Goal: Task Accomplishment & Management: Use online tool/utility

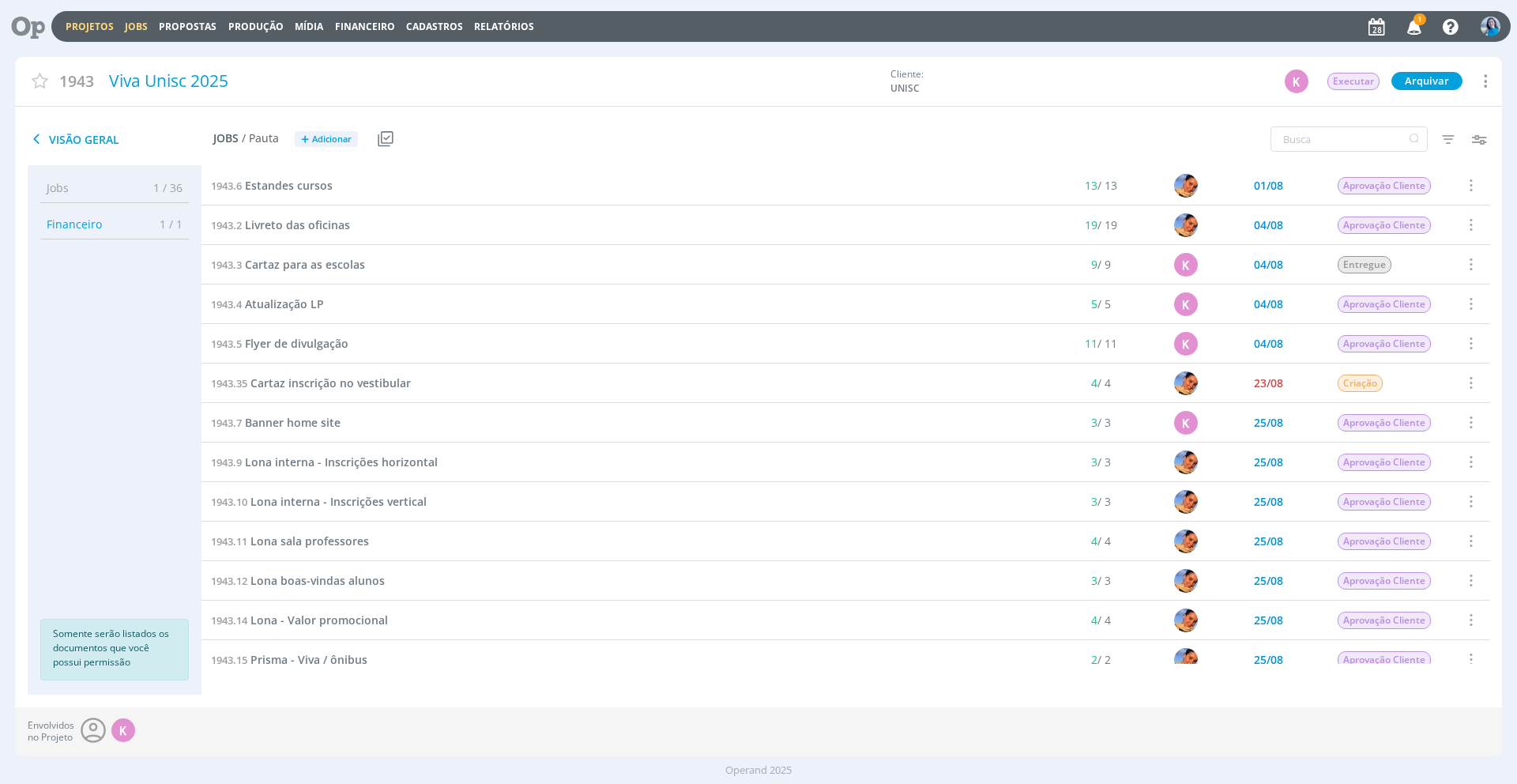
click at [141, 26] on link "Jobs" at bounding box center [136, 26] width 23 height 13
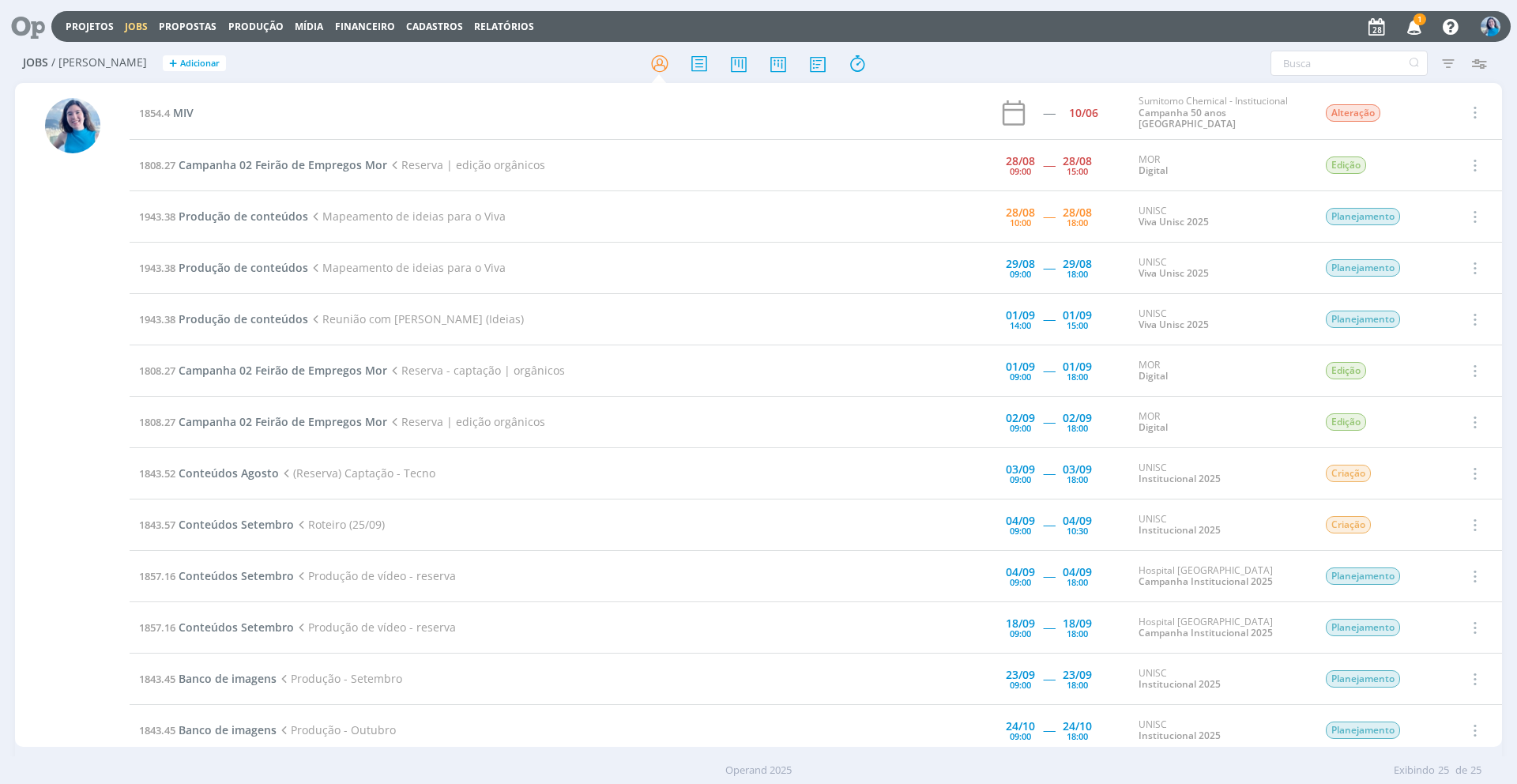
click at [1416, 26] on icon "button" at bounding box center [1414, 26] width 27 height 26
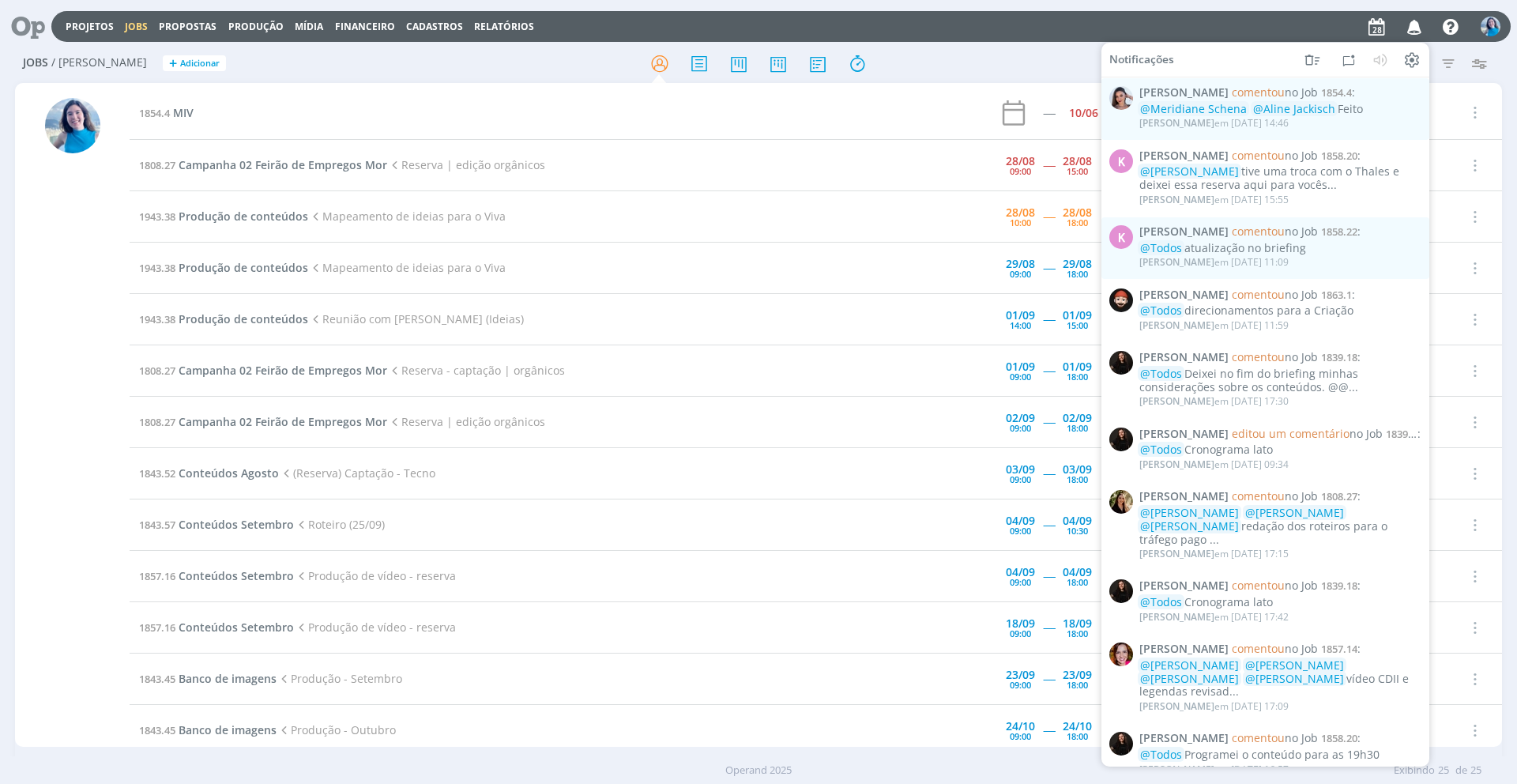
click at [1415, 30] on icon "button" at bounding box center [1414, 26] width 27 height 26
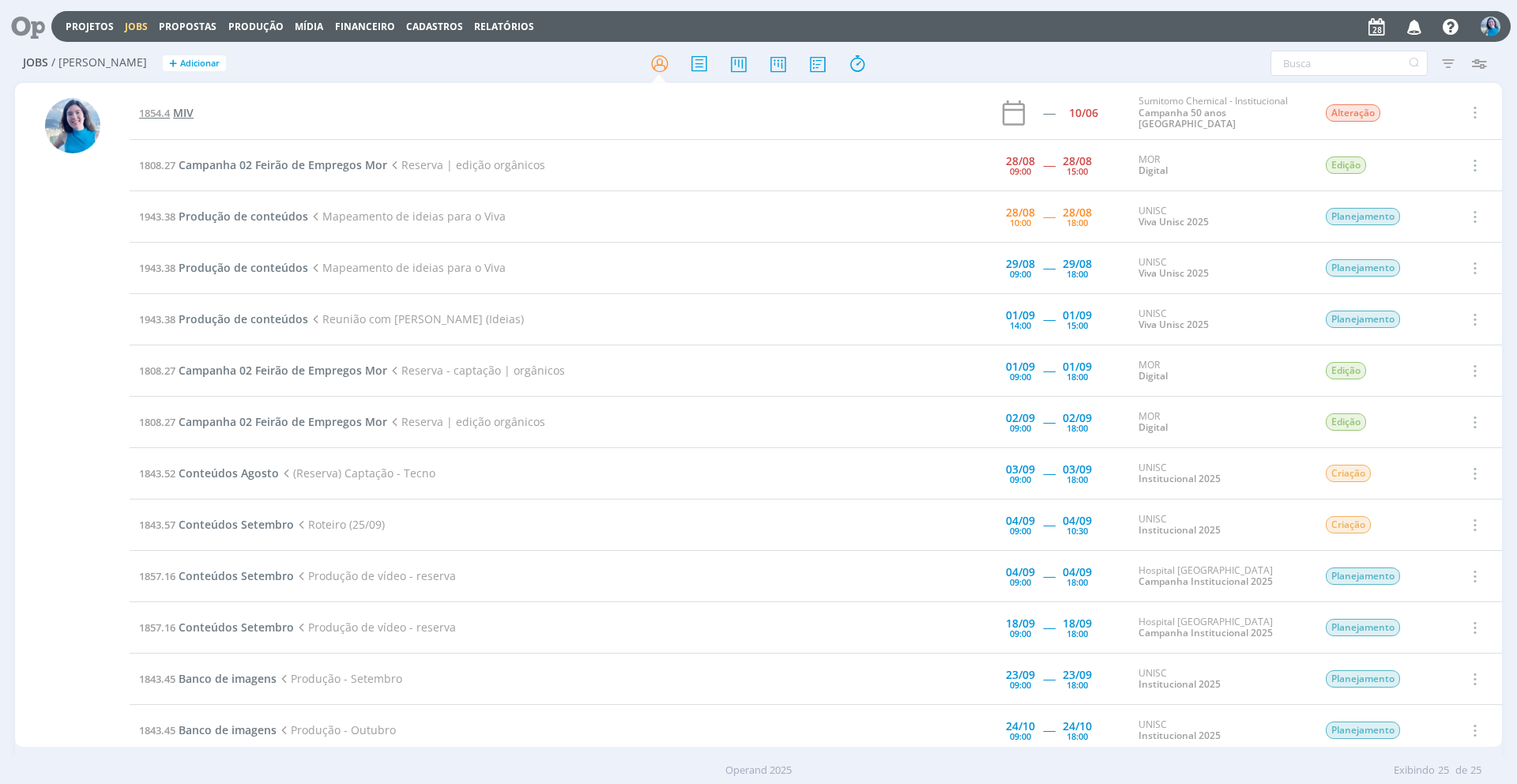
click at [182, 112] on span "MIV" at bounding box center [183, 112] width 21 height 15
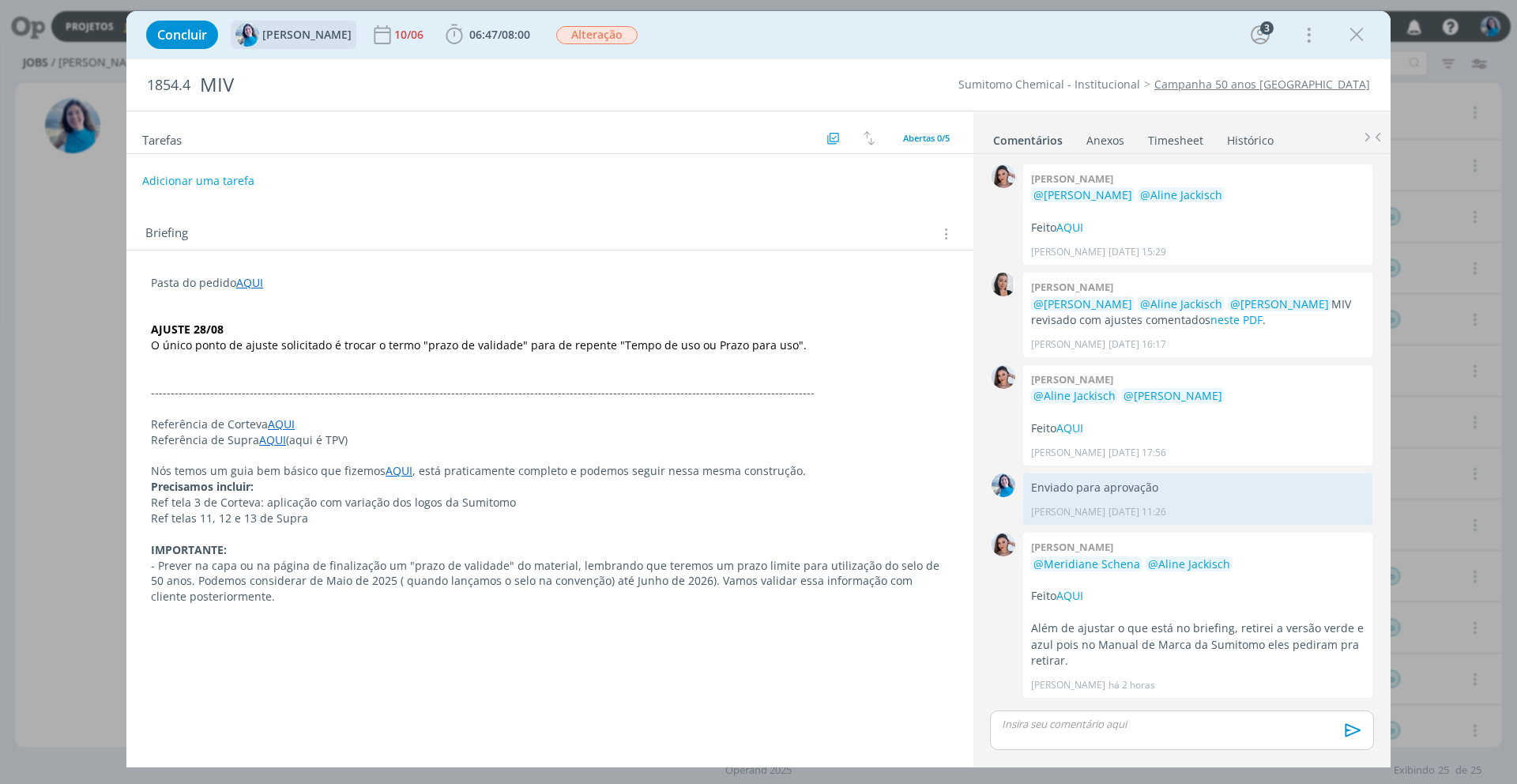
click at [258, 37] on img "dialog" at bounding box center [247, 35] width 24 height 24
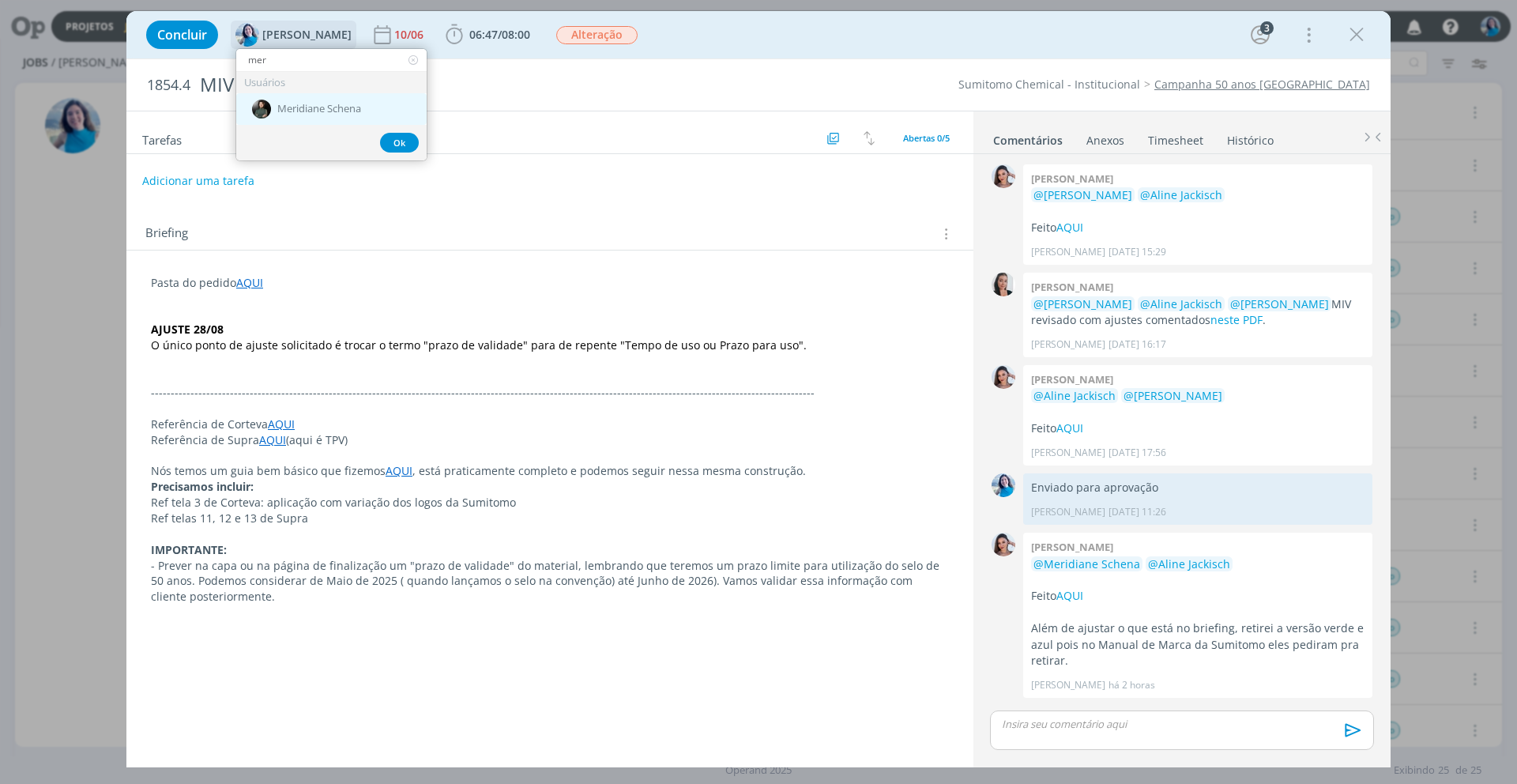
type input "mer"
click at [301, 103] on span "Meridiane Schena" at bounding box center [318, 108] width 84 height 12
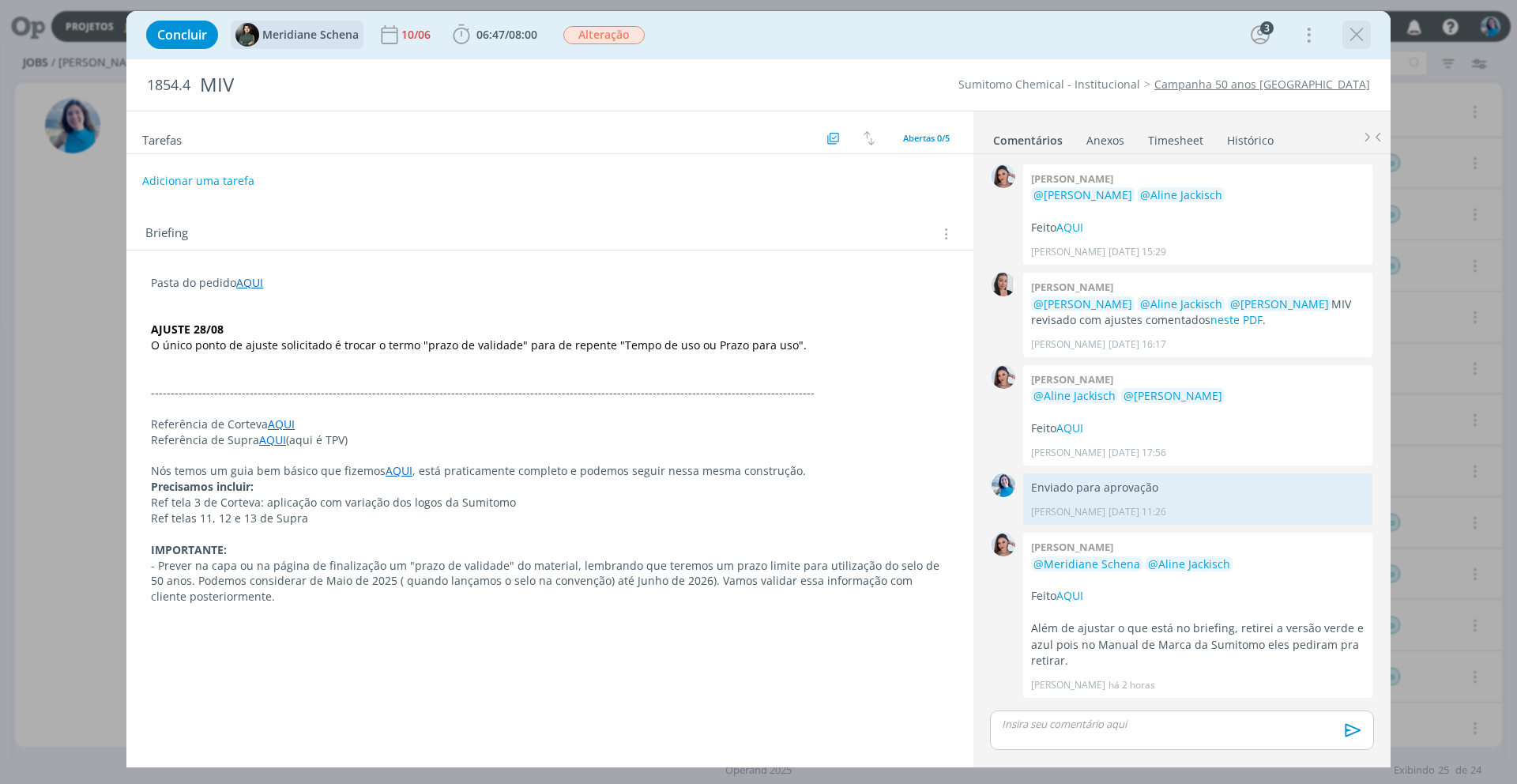
click at [1360, 39] on icon "dialog" at bounding box center [1357, 35] width 24 height 24
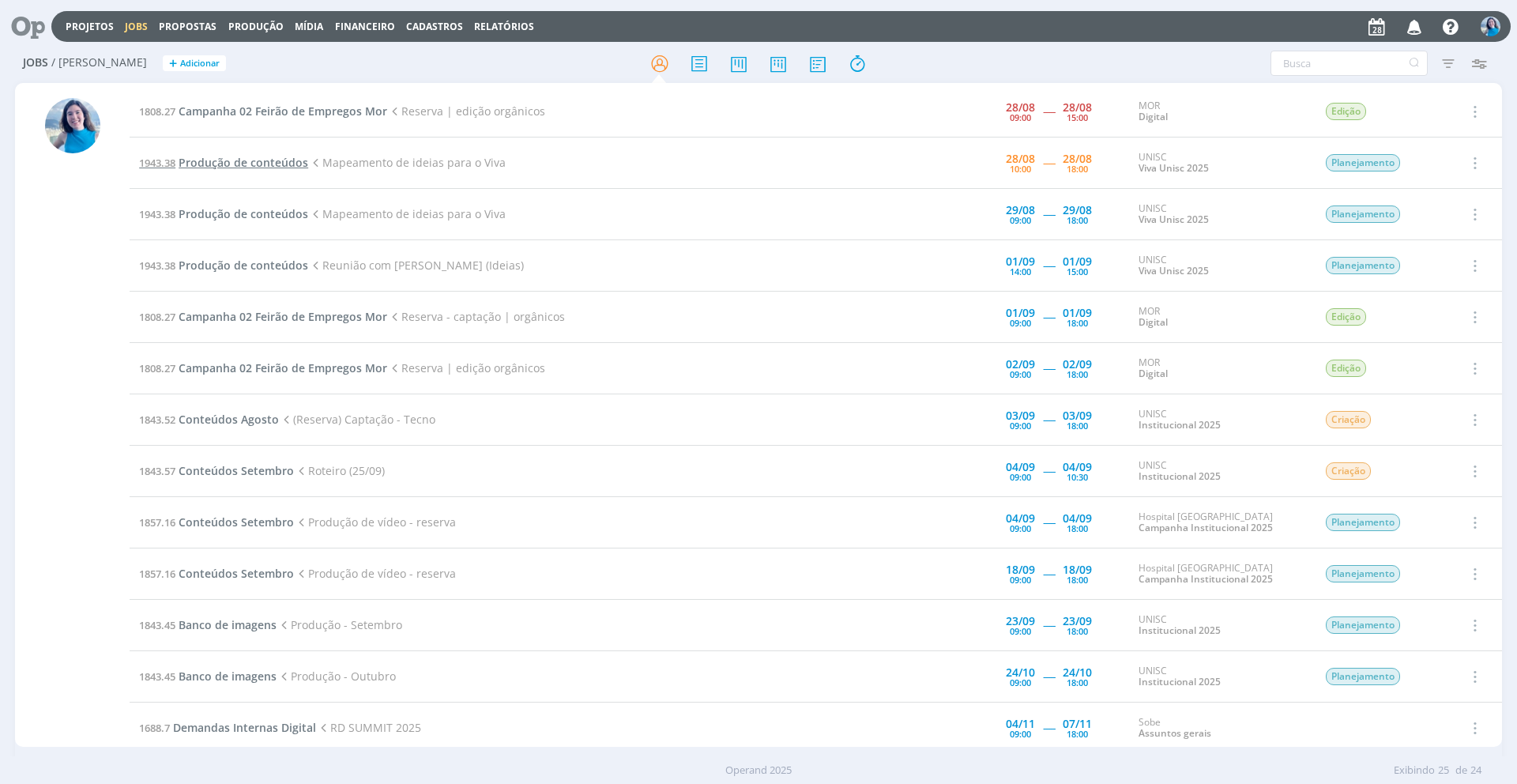
click at [294, 165] on span "Produção de conteúdos" at bounding box center [243, 162] width 130 height 15
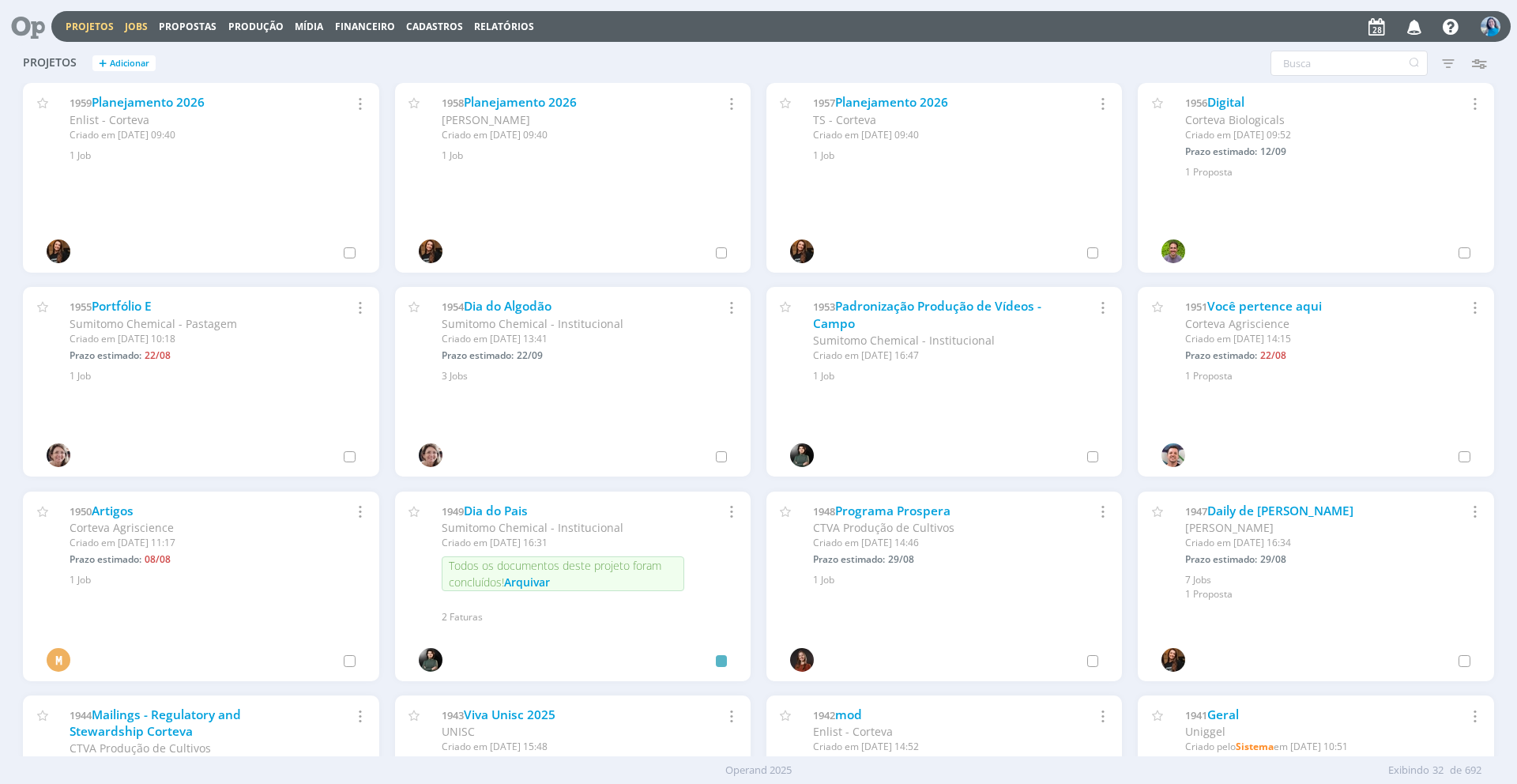
click at [144, 28] on link "Jobs" at bounding box center [136, 26] width 23 height 13
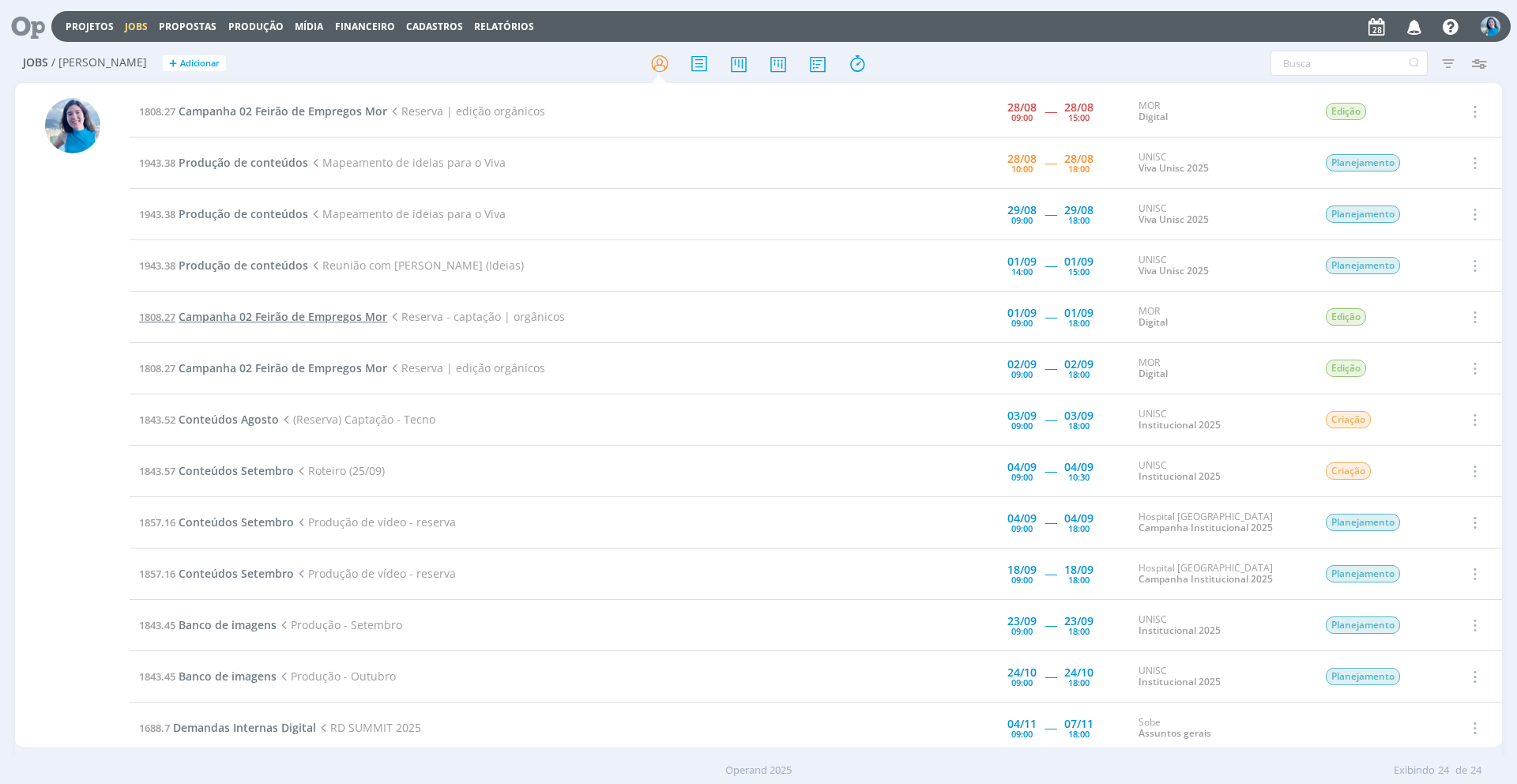
click at [375, 318] on span "Campanha 02 Feirão de Empregos Mor" at bounding box center [283, 317] width 208 height 15
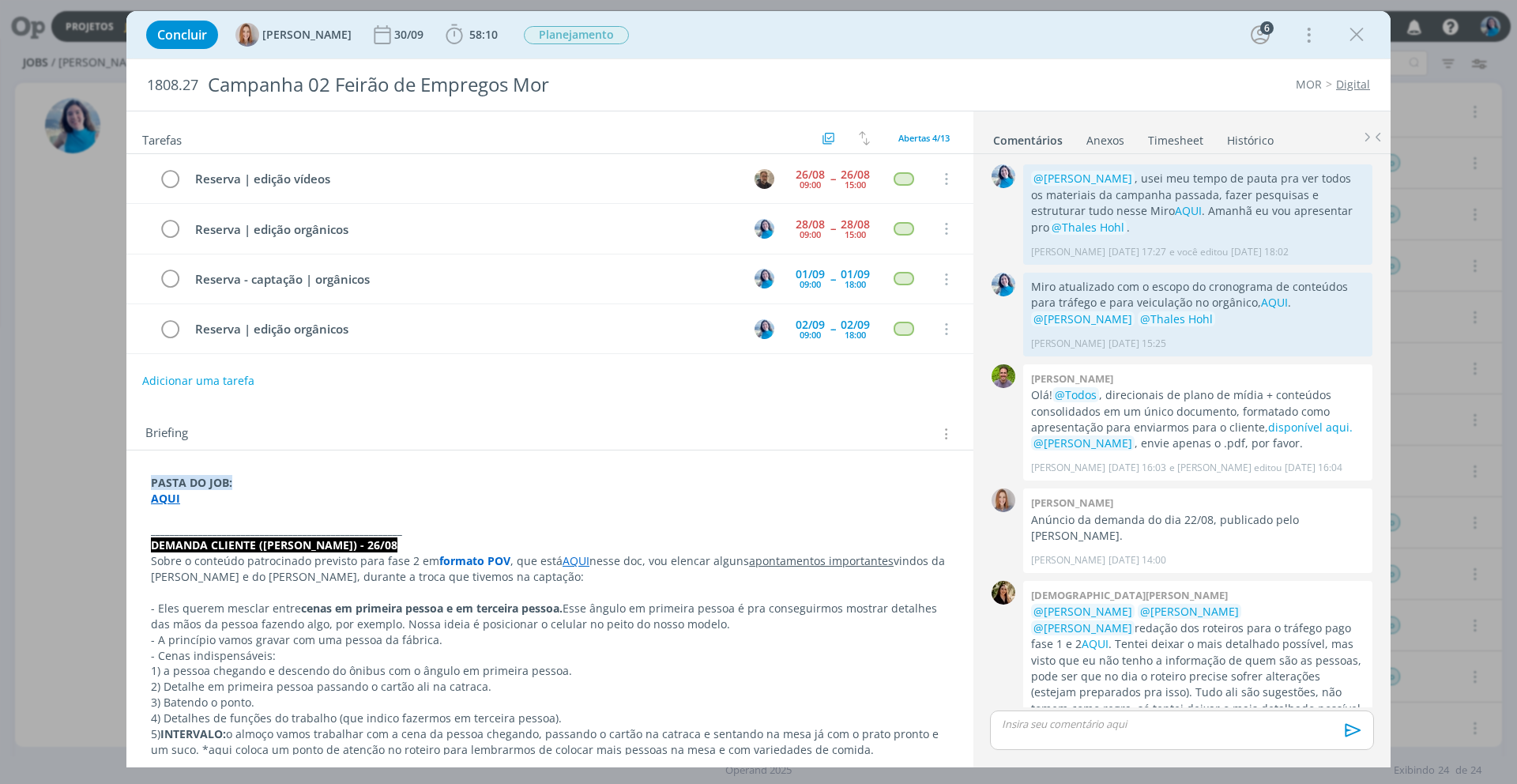
scroll to position [335, 0]
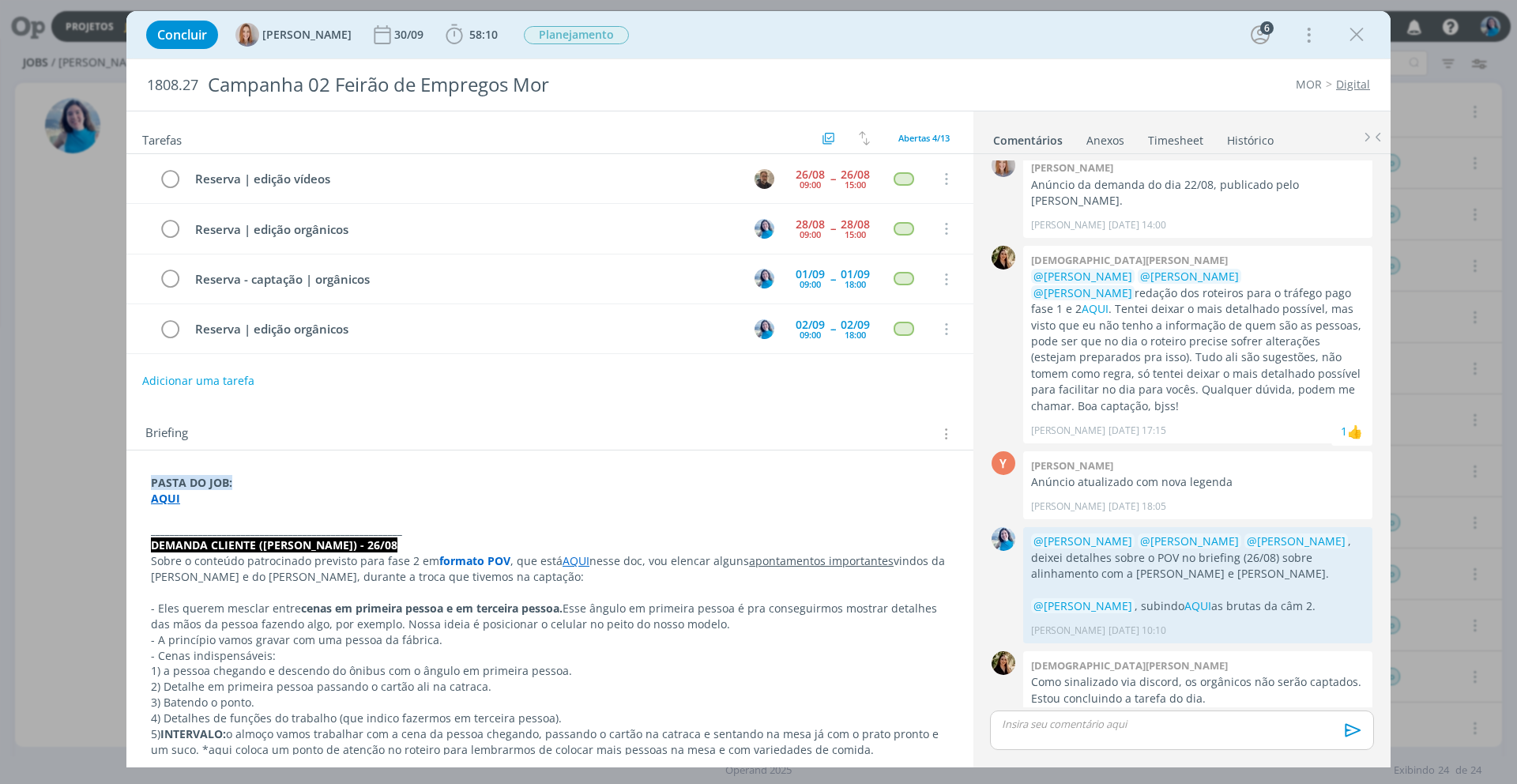
click at [168, 499] on strong "AQUI" at bounding box center [165, 498] width 29 height 15
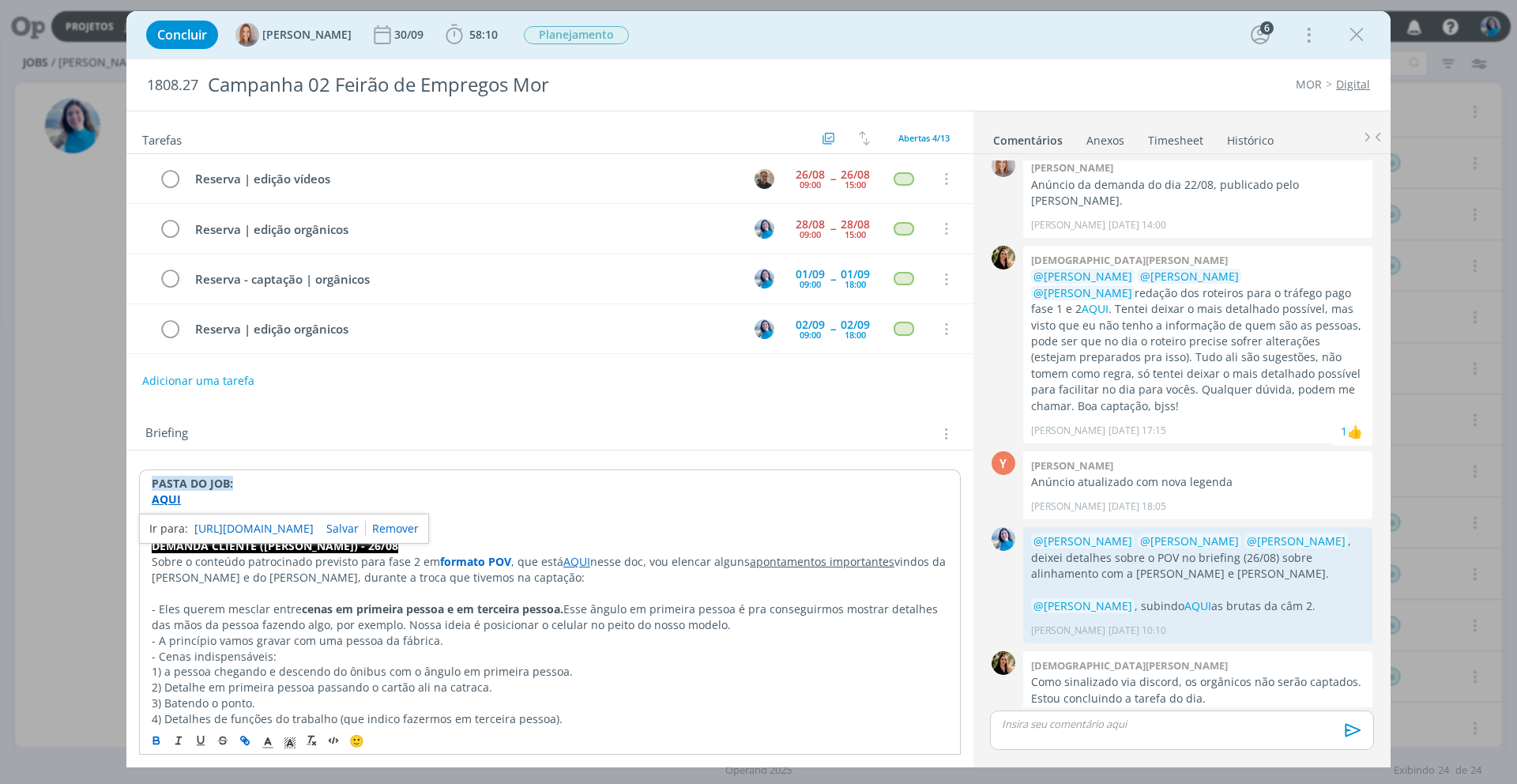
click at [250, 523] on link "https://sobeae.sharepoint.com/:f:/s/SOBEAE/EtDFSz3aiaNBsLnR1KZCebEBe5pqRIMT4TAA…" at bounding box center [254, 528] width 119 height 21
